Goal: Check status

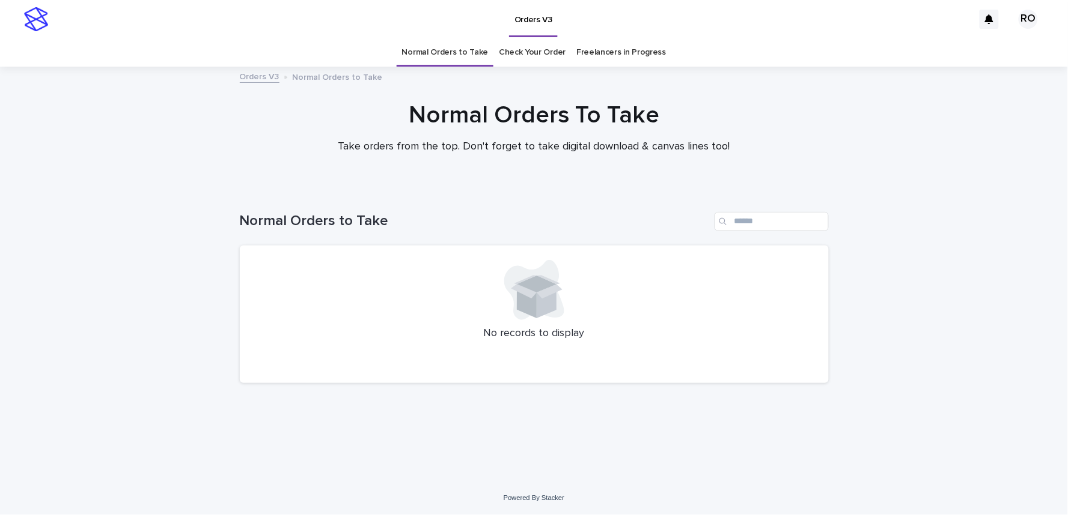
click at [545, 56] on link "Check Your Order" at bounding box center [532, 52] width 67 height 28
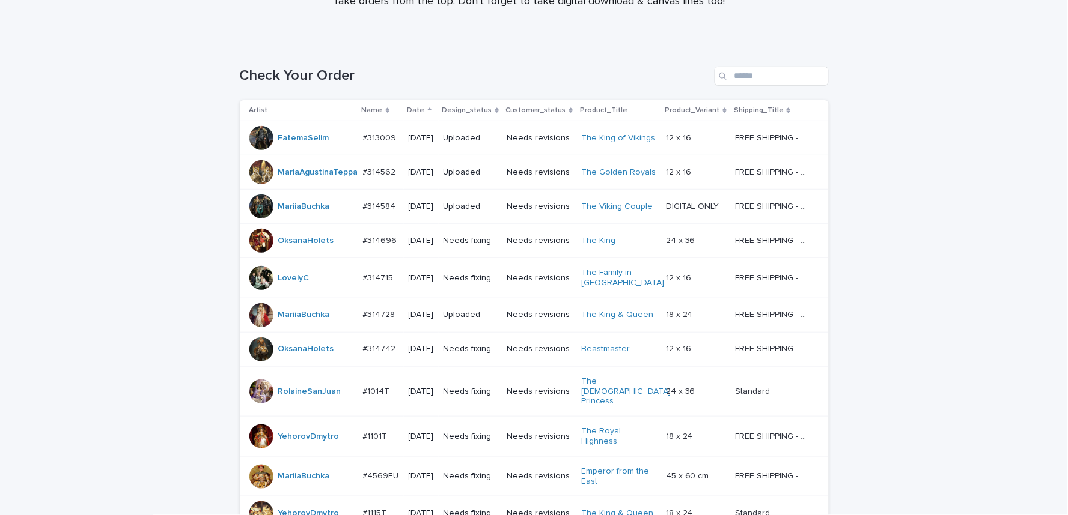
scroll to position [12, 0]
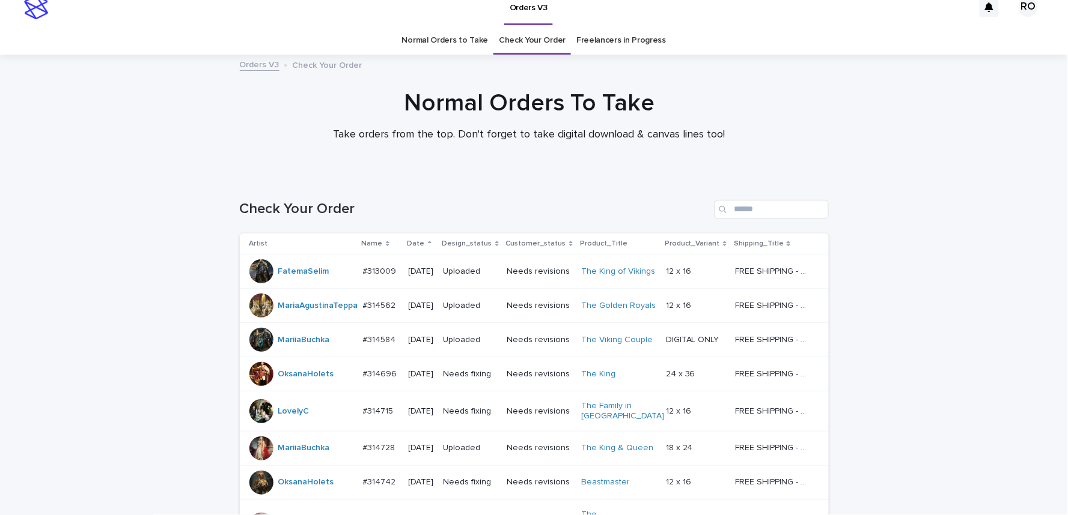
click at [616, 41] on link "Freelancers in Progress" at bounding box center [621, 40] width 90 height 28
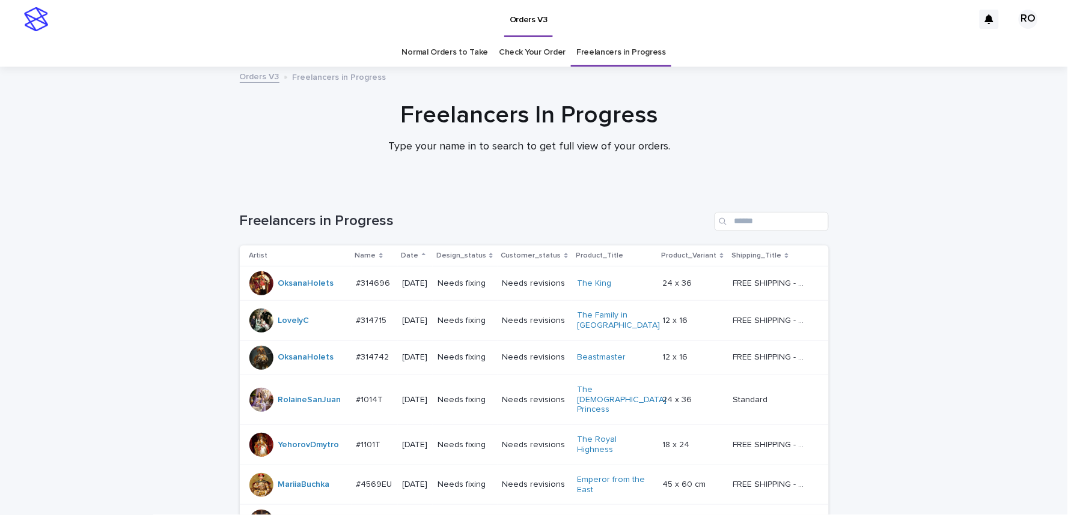
click at [428, 50] on link "Normal Orders to Take" at bounding box center [445, 52] width 87 height 28
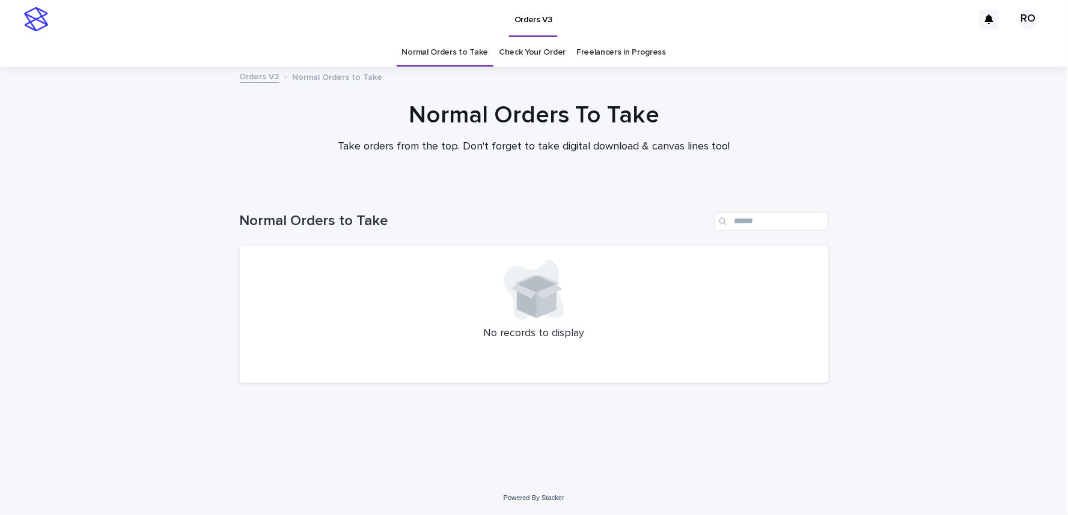
click at [544, 55] on link "Check Your Order" at bounding box center [532, 52] width 67 height 28
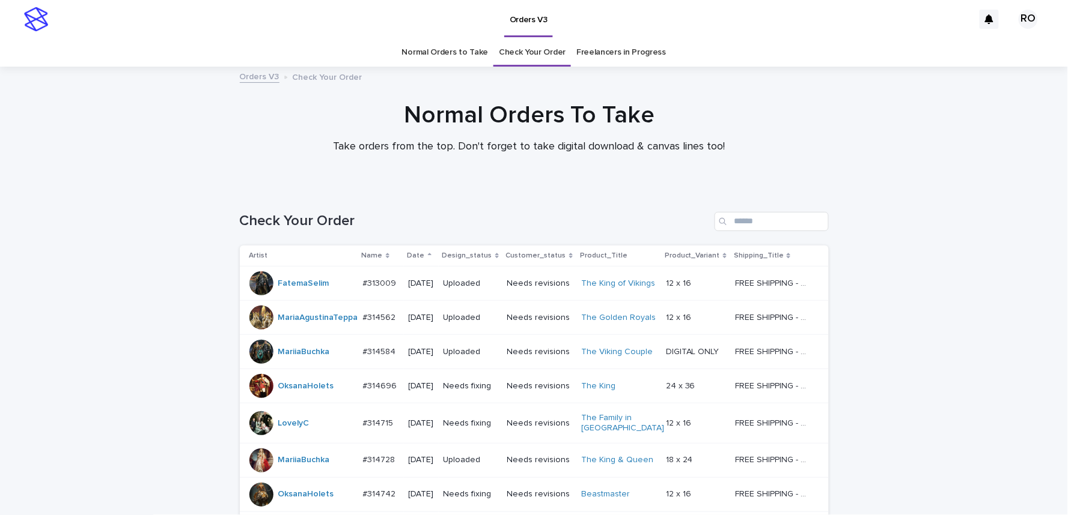
click at [622, 55] on link "Freelancers in Progress" at bounding box center [621, 52] width 90 height 28
